Goal: Task Accomplishment & Management: Use online tool/utility

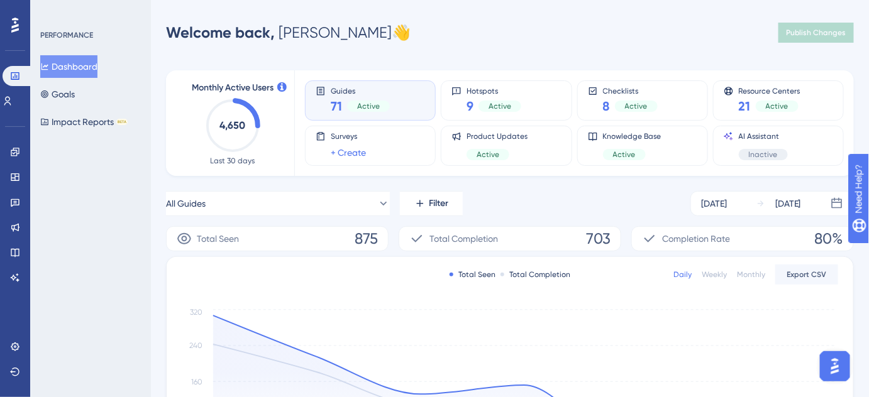
drag, startPoint x: 467, startPoint y: 50, endPoint x: 473, endPoint y: 46, distance: 6.8
drag, startPoint x: 221, startPoint y: 20, endPoint x: 240, endPoint y: 19, distance: 18.2
click at [221, 20] on div "Welcome back, [PERSON_NAME] 👋 Publish Changes" at bounding box center [510, 32] width 688 height 25
click at [18, 173] on icon at bounding box center [15, 177] width 10 height 10
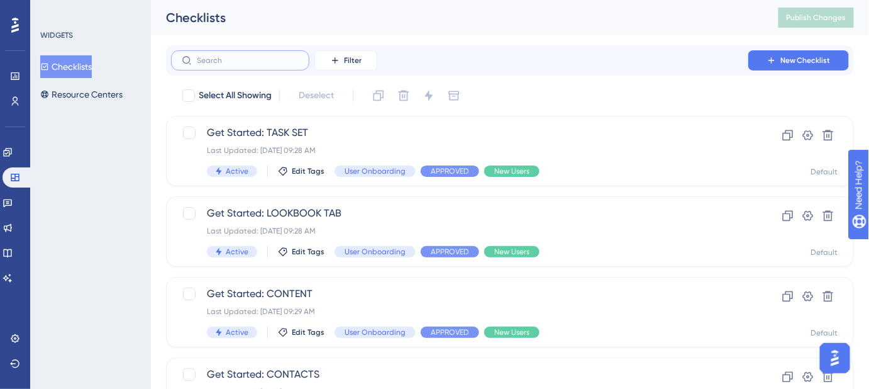
click at [265, 60] on input "text" at bounding box center [248, 60] width 102 height 9
type input "ne"
checkbox input "true"
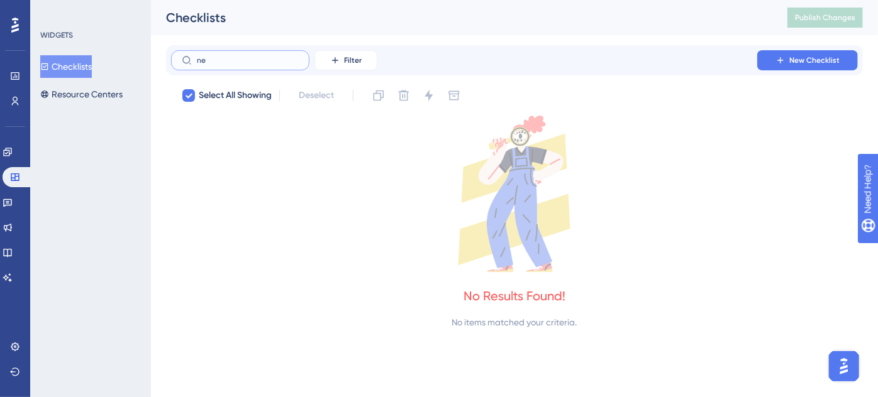
type input "n"
checkbox input "false"
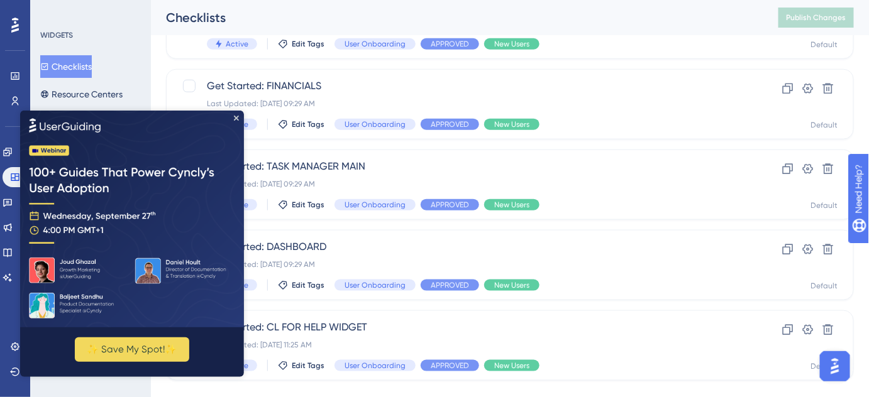
scroll to position [392, 0]
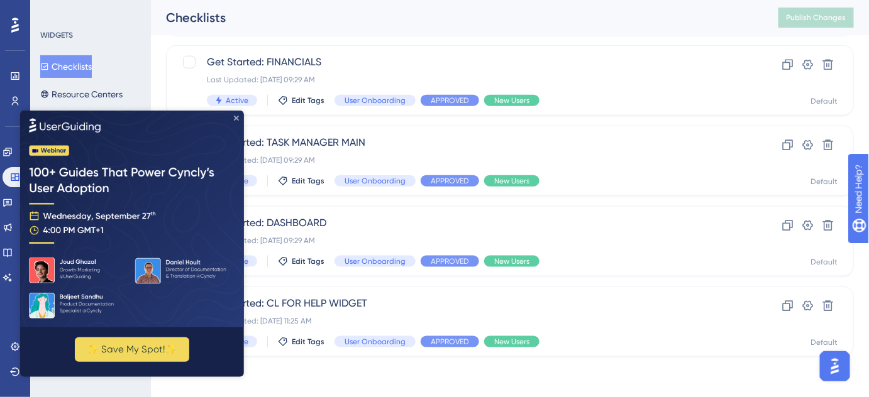
drag, startPoint x: 236, startPoint y: 115, endPoint x: 260, endPoint y: 228, distance: 115.7
click at [236, 115] on icon "Close Preview" at bounding box center [235, 117] width 5 height 5
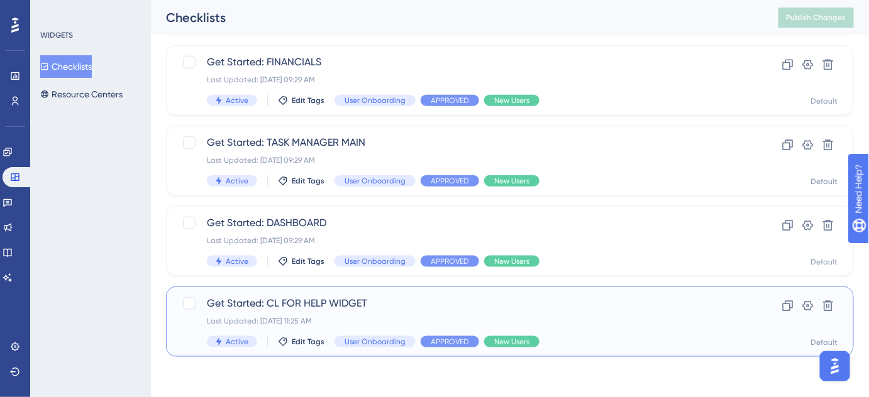
click at [320, 304] on span "Get Started: CL FOR HELP WIDGET" at bounding box center [460, 303] width 506 height 15
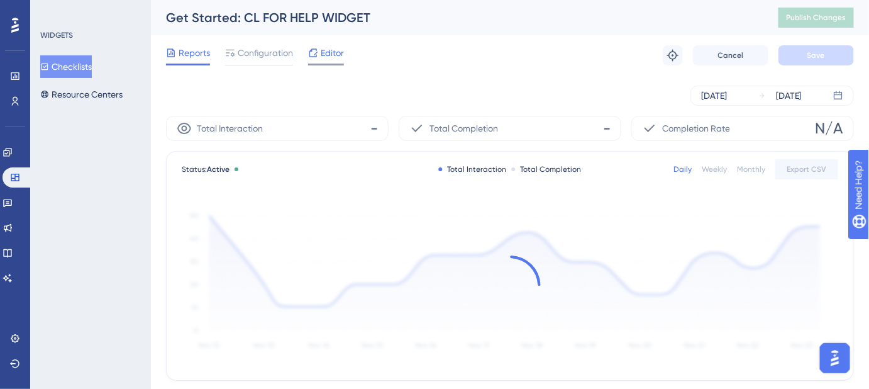
click at [334, 60] on span "Editor" at bounding box center [332, 52] width 23 height 15
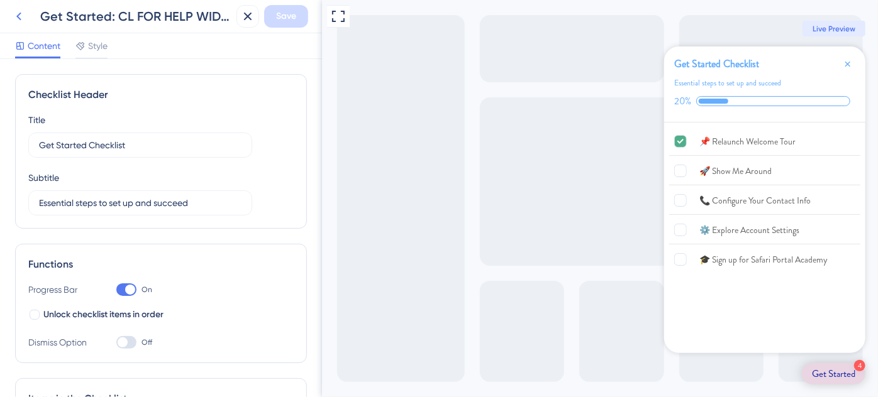
click at [20, 9] on icon at bounding box center [18, 16] width 15 height 15
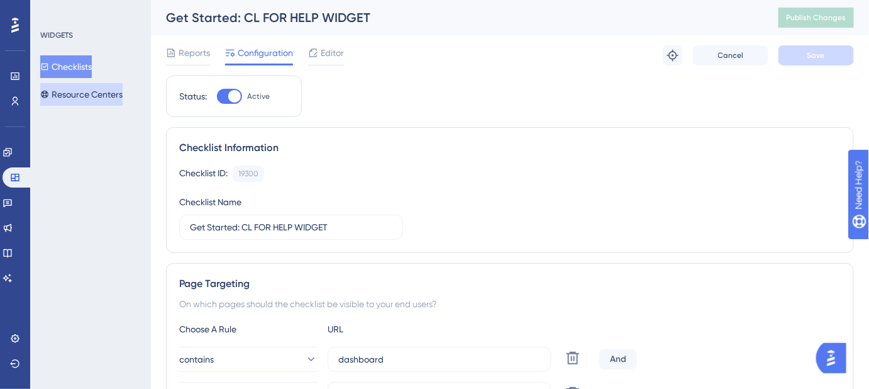
click at [75, 98] on button "Resource Centers" at bounding box center [81, 94] width 82 height 23
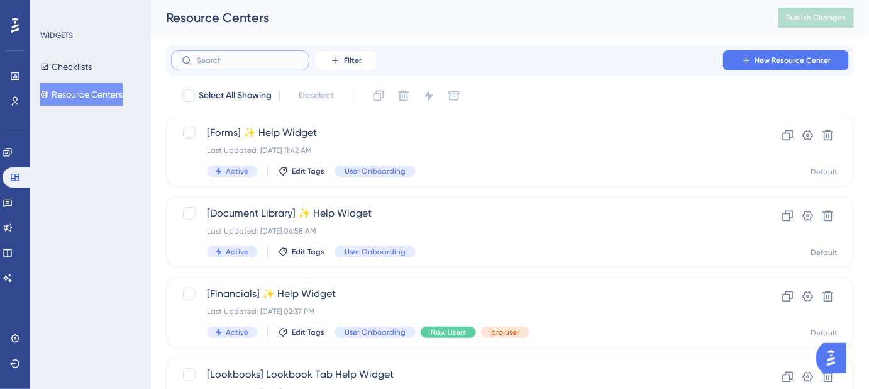
click at [253, 57] on input "text" at bounding box center [248, 60] width 102 height 9
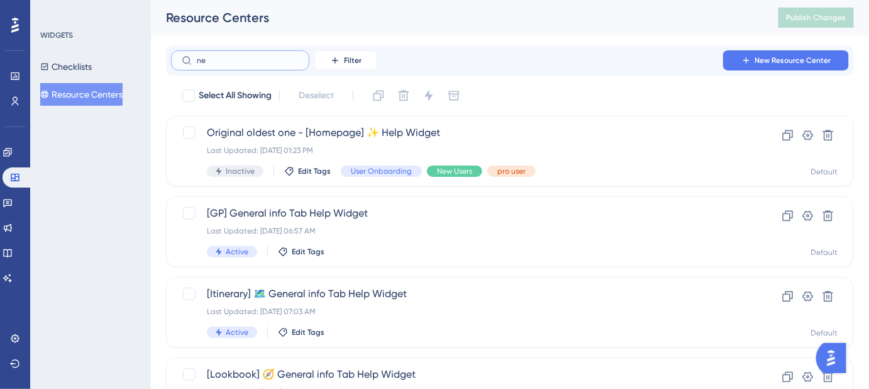
type input "nee"
checkbox input "true"
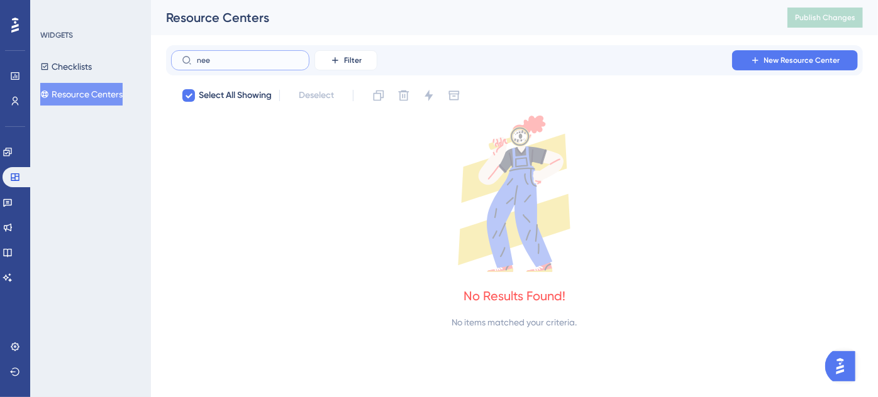
type input "ne"
checkbox input "false"
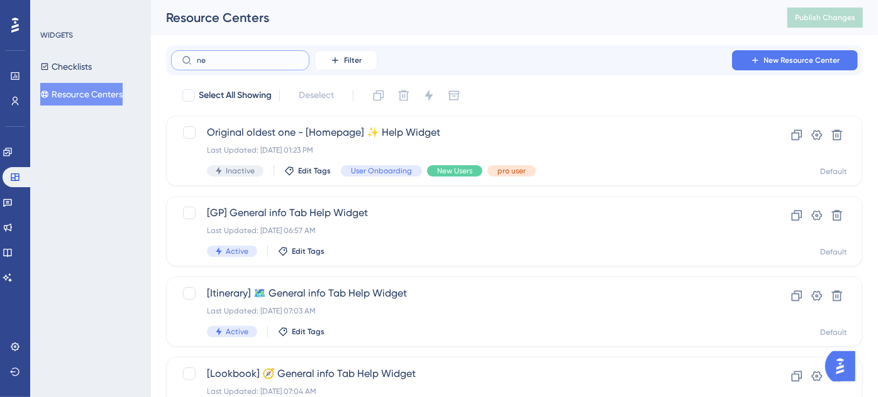
type input "n"
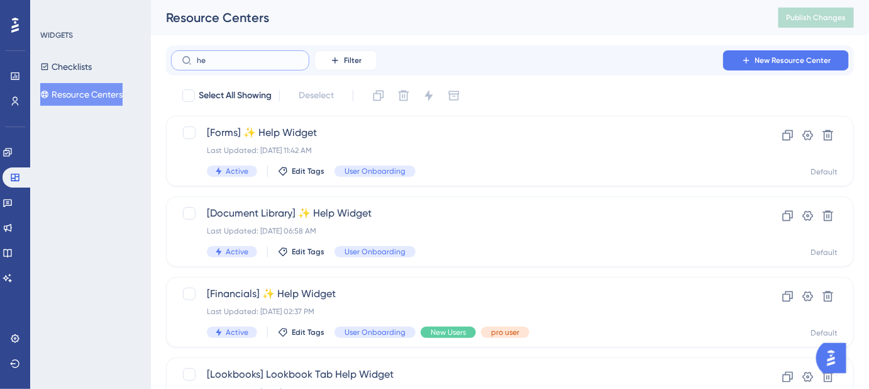
type input "h"
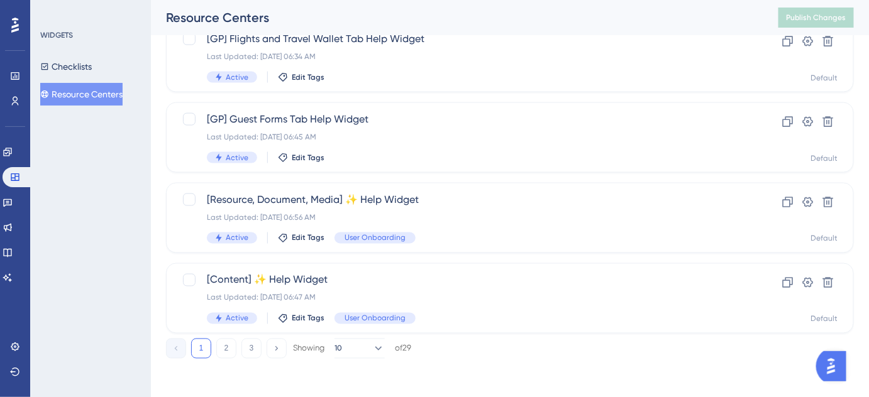
scroll to position [578, 0]
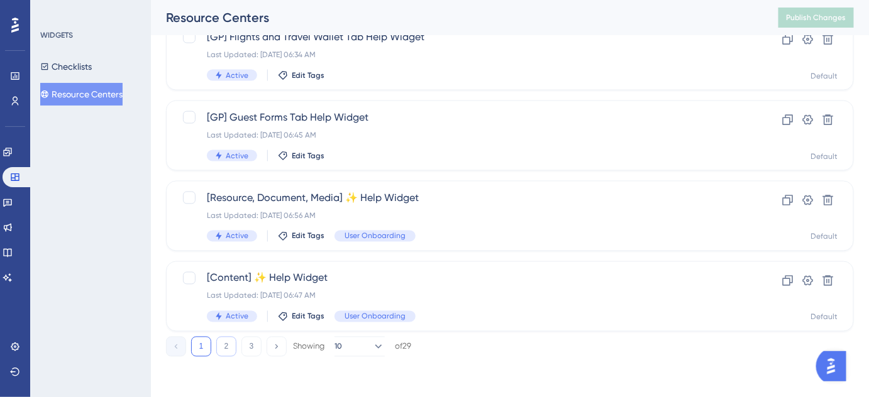
click at [228, 348] on button "2" at bounding box center [226, 347] width 20 height 20
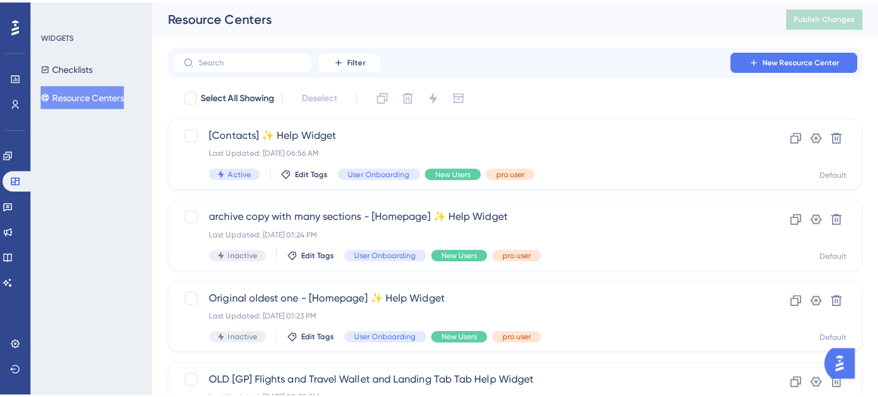
scroll to position [0, 0]
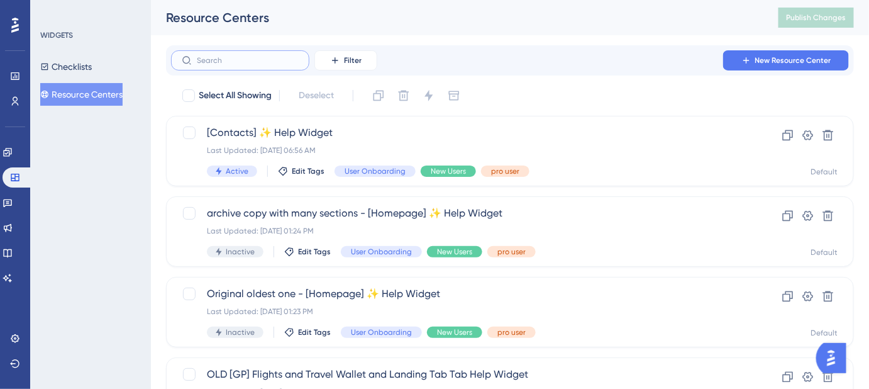
click at [245, 57] on input "text" at bounding box center [248, 60] width 102 height 9
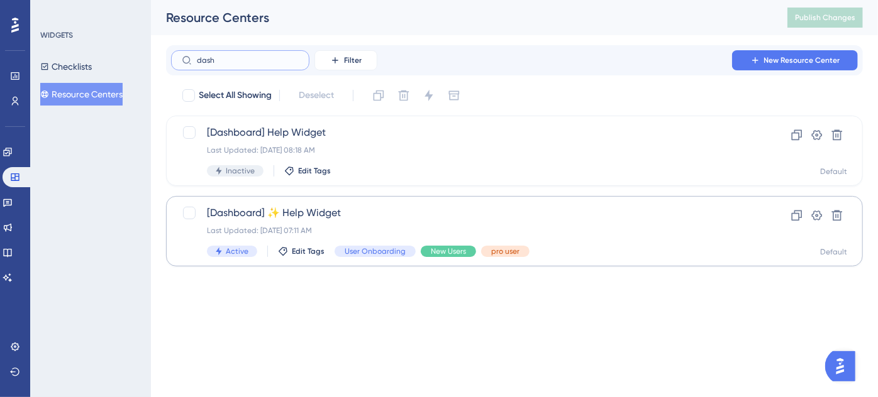
type input "dash"
click at [324, 212] on span "[Dashboard] ✨ Help Widget" at bounding box center [464, 213] width 514 height 15
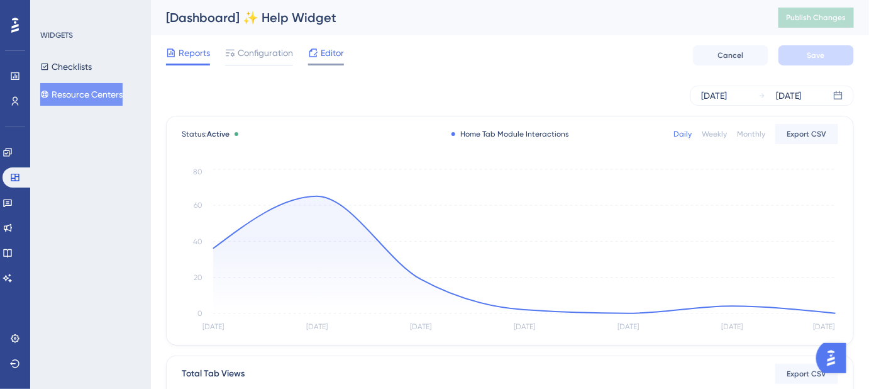
click at [337, 53] on span "Editor" at bounding box center [332, 52] width 23 height 15
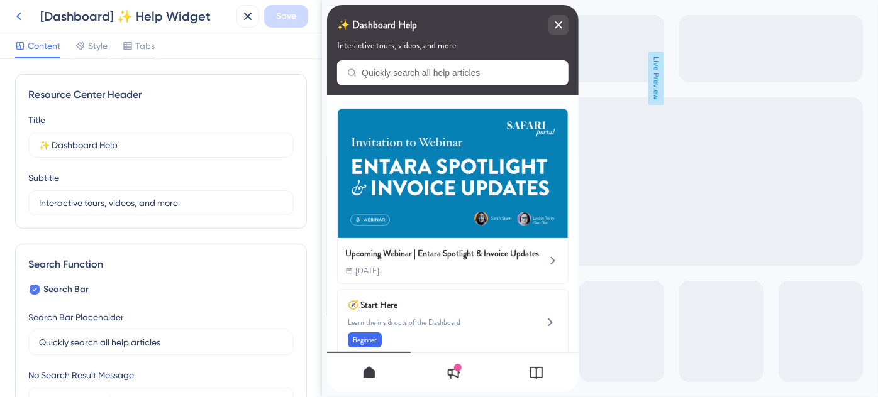
click at [21, 15] on icon at bounding box center [18, 16] width 15 height 15
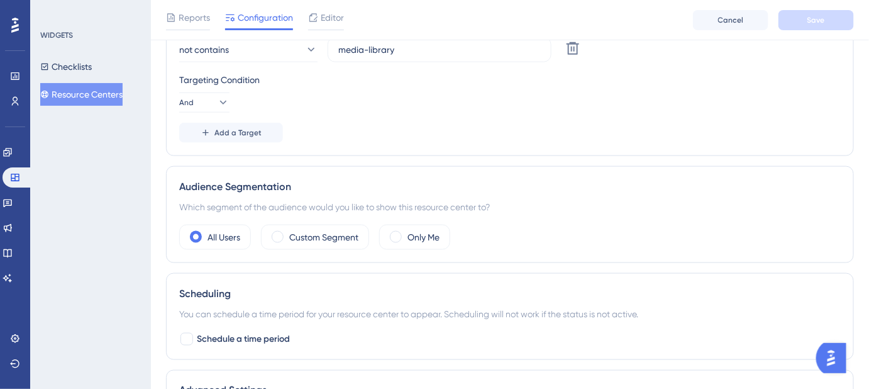
scroll to position [457, 0]
